Goal: Information Seeking & Learning: Learn about a topic

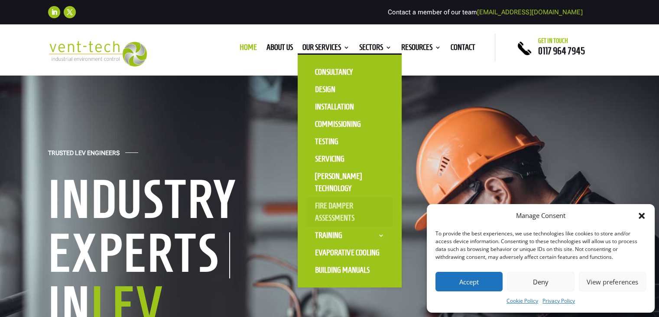
click at [341, 203] on link "Fire Damper Assessments" at bounding box center [350, 211] width 87 height 29
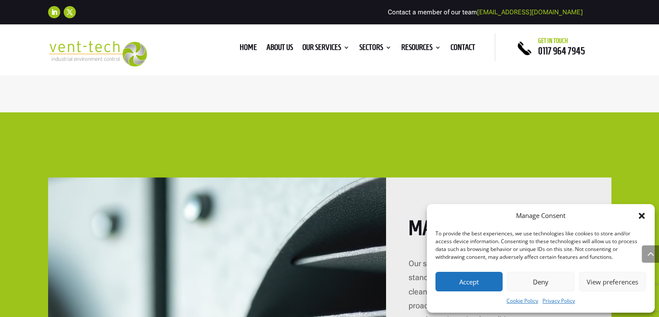
scroll to position [2268, 0]
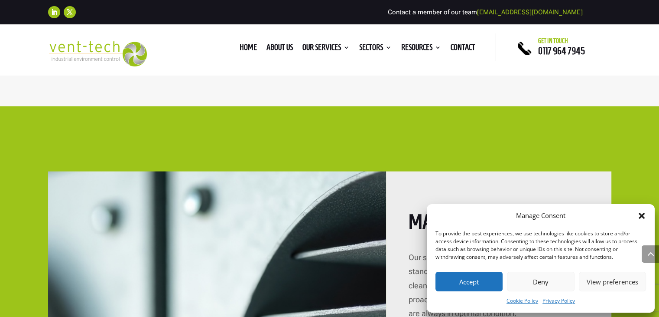
click at [530, 277] on button "Deny" at bounding box center [540, 281] width 67 height 20
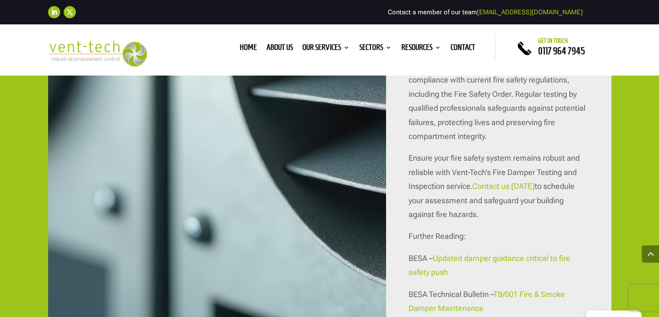
scroll to position [2728, 0]
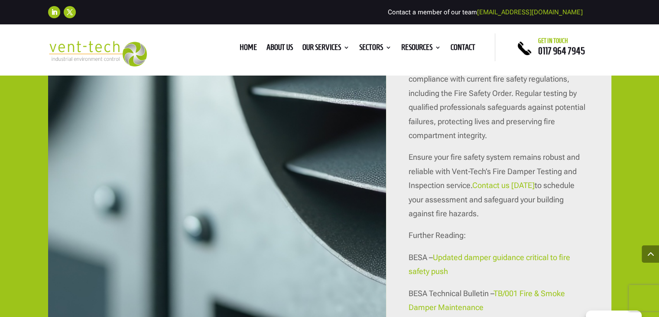
drag, startPoint x: 473, startPoint y: 259, endPoint x: 422, endPoint y: 175, distance: 98.2
click at [422, 175] on span "Ensure your fire safety system remains robust and reliable with Vent-Tech’s Fir…" at bounding box center [494, 170] width 171 height 37
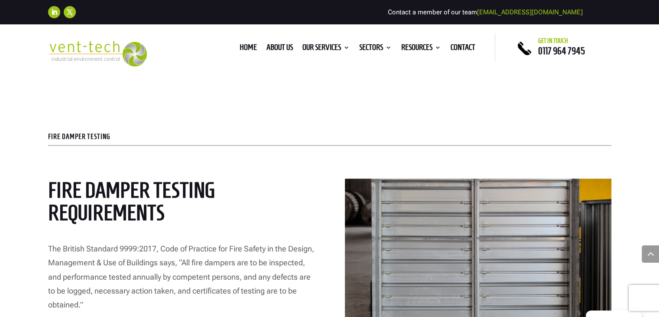
scroll to position [1427, 0]
